Goal: Check status

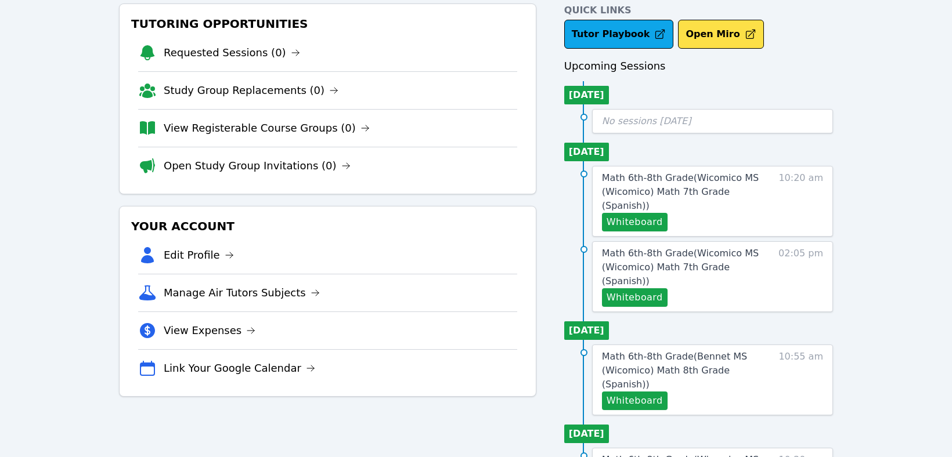
scroll to position [62, 0]
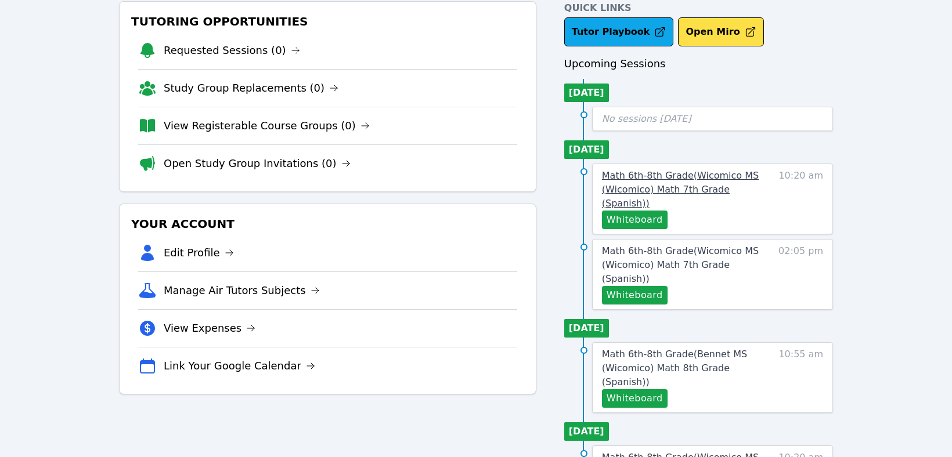
click at [666, 183] on span "Math 6th-8th Grade ( Wicomico MS (Wicomico) Math 7th Grade (Spanish) )" at bounding box center [680, 189] width 157 height 39
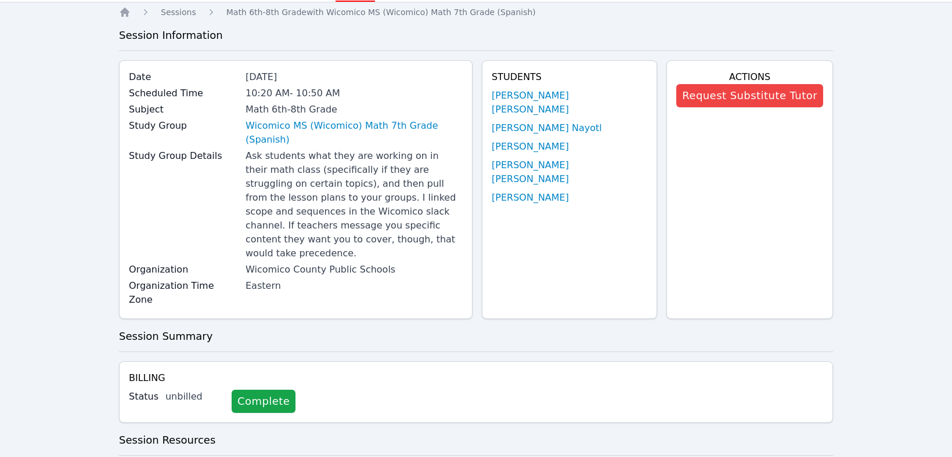
scroll to position [37, 0]
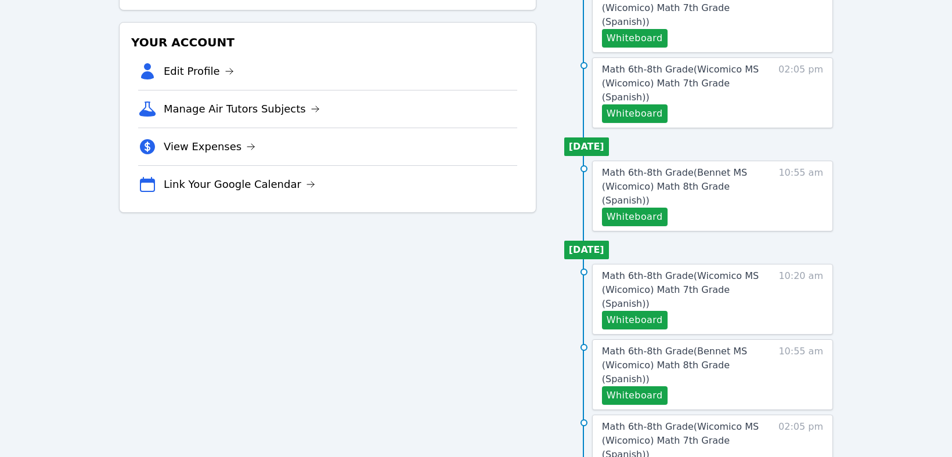
scroll to position [246, 0]
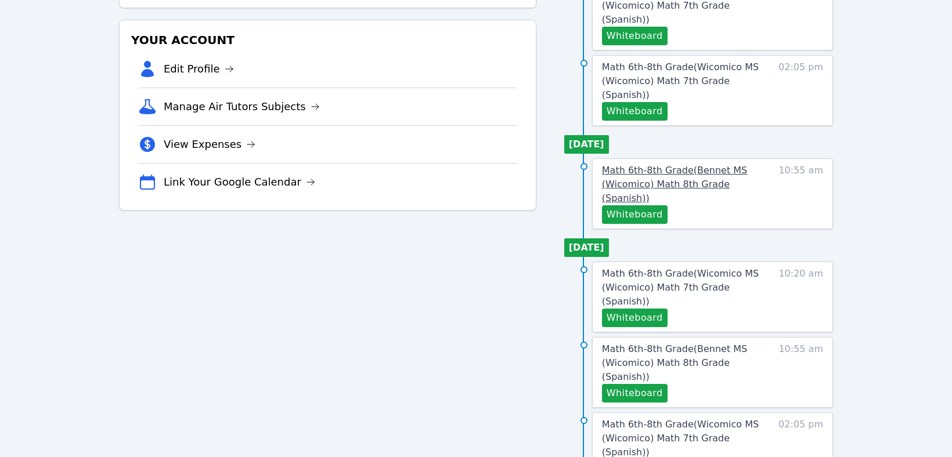
click at [701, 165] on span "Math 6th-8th Grade ( Bennet MS (Wicomico) Math 8th Grade (Spanish) )" at bounding box center [674, 184] width 145 height 39
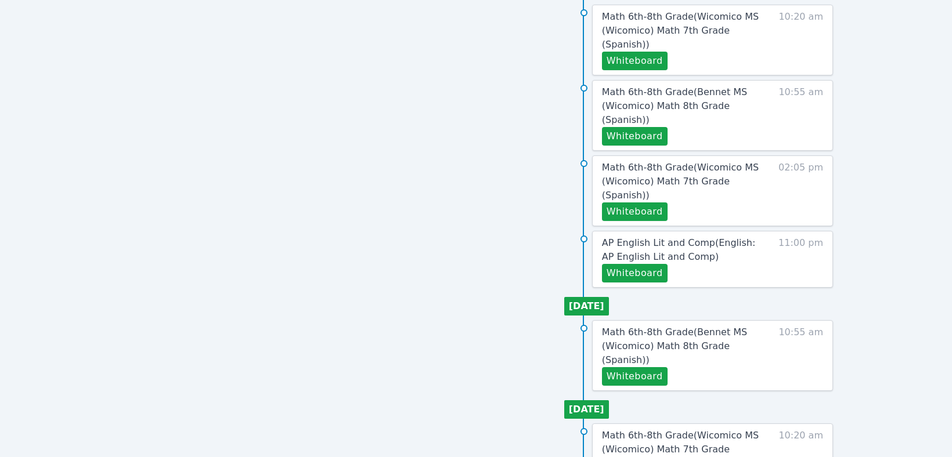
scroll to position [515, 0]
